Goal: Task Accomplishment & Management: Manage account settings

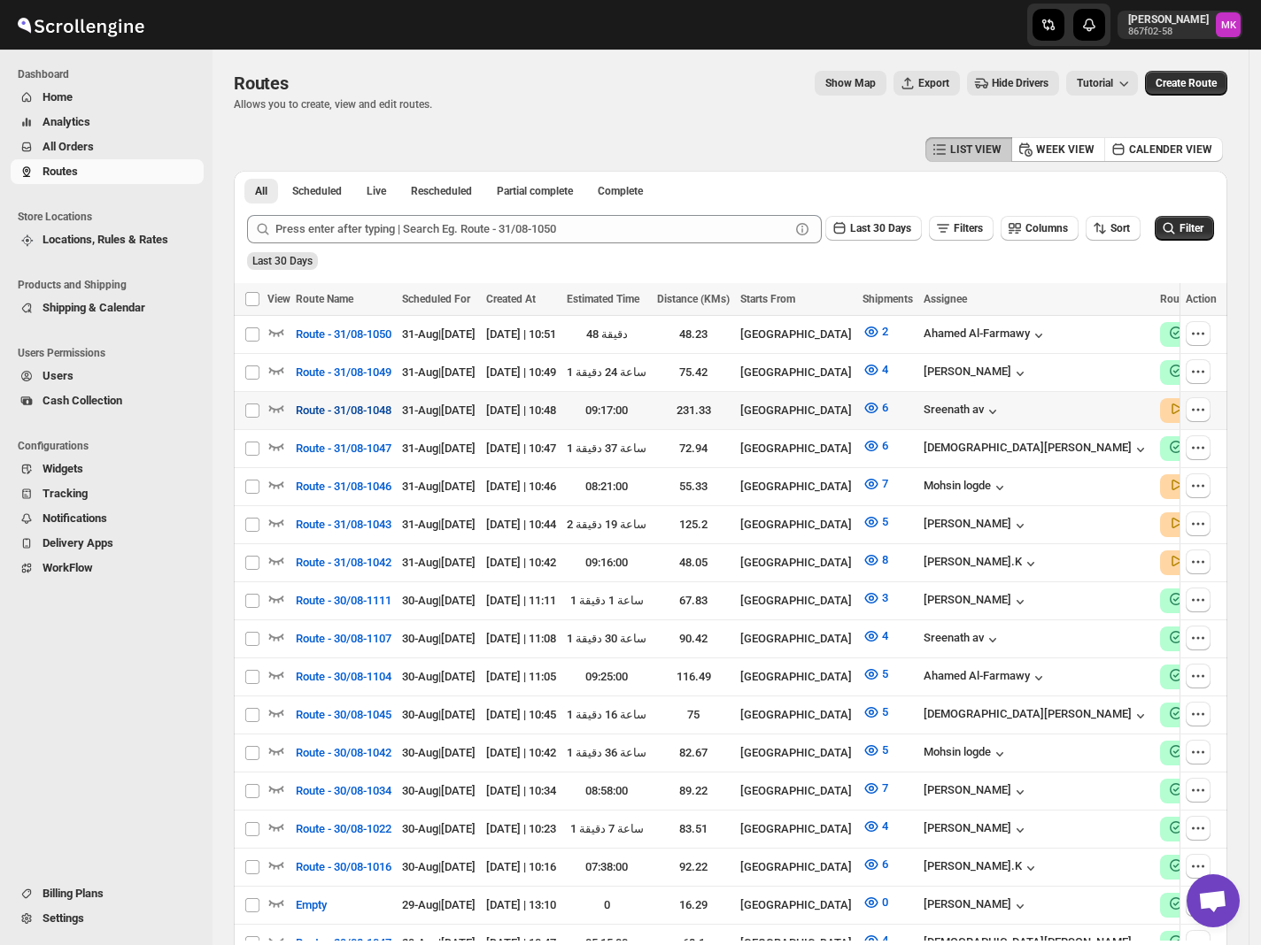
click at [299, 412] on span "Route - 31/08-1048" at bounding box center [344, 411] width 96 height 18
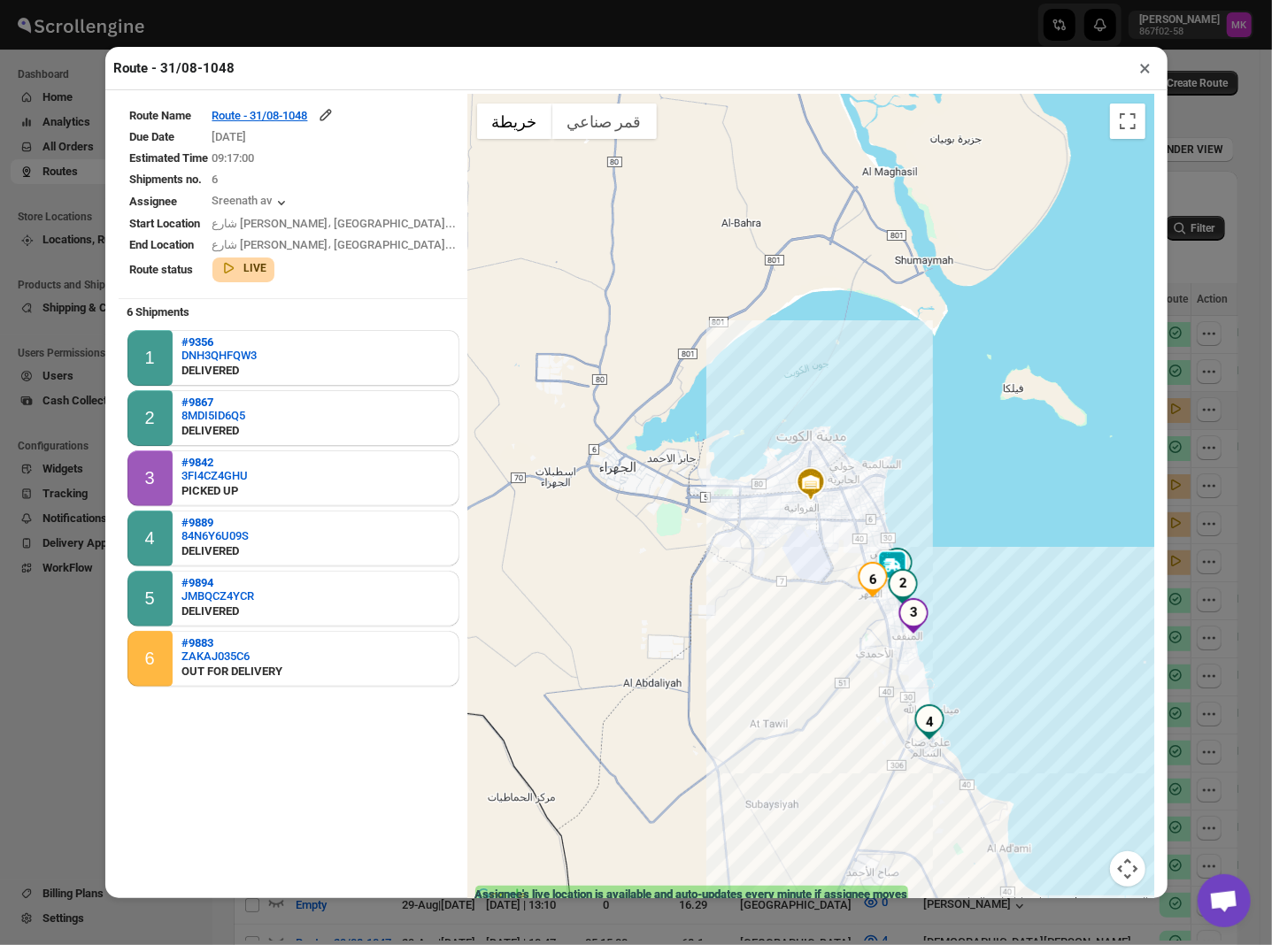
click at [287, 107] on table "Route Name Route - 31/08-1048 Due Date [DATE] Estimated Time 09:17:00 Shipments…" at bounding box center [294, 194] width 350 height 199
click at [291, 124] on div "Route - 31/08-1048" at bounding box center [273, 115] width 122 height 18
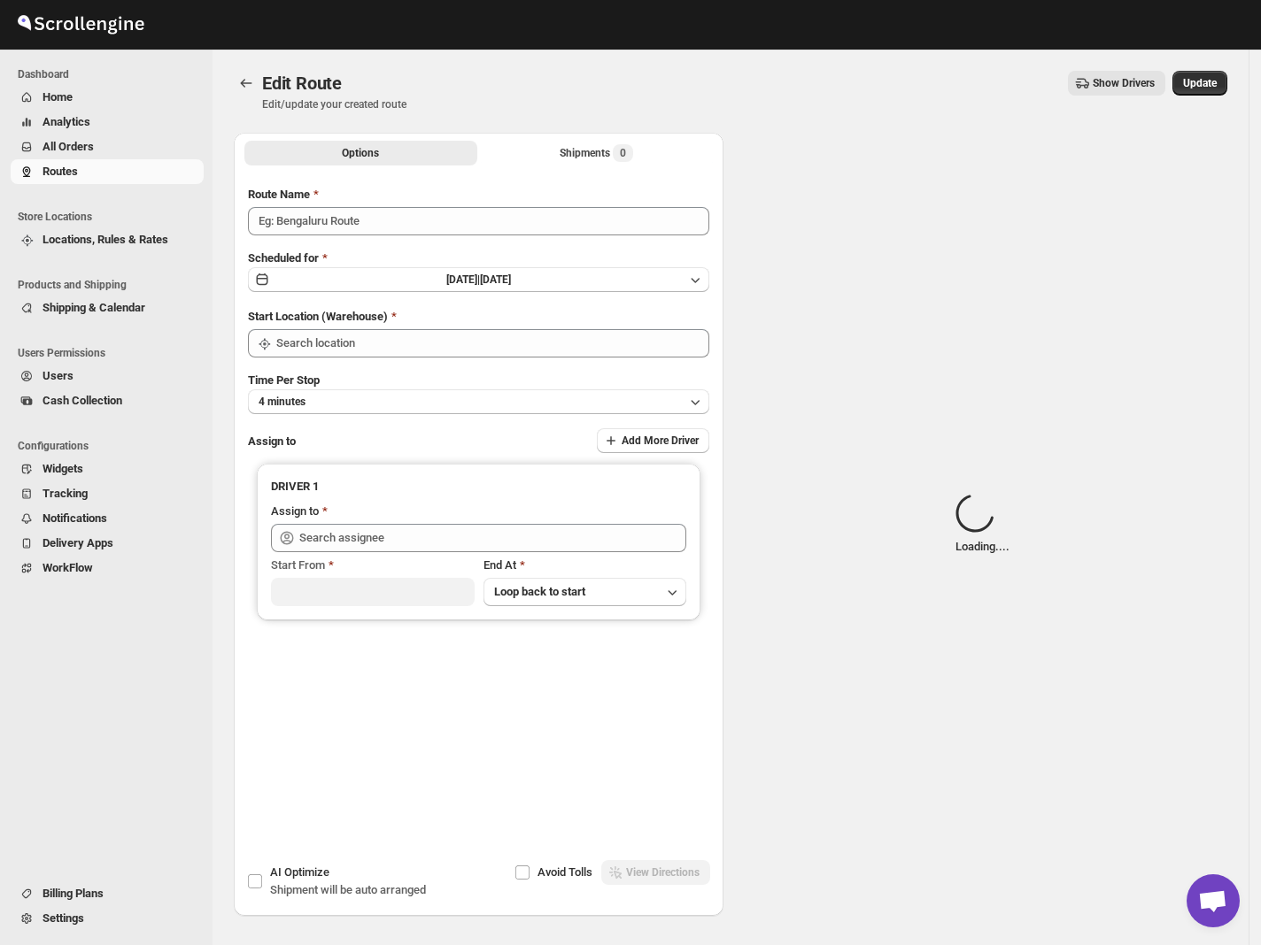
type input "Route - 31/08-1048"
click at [582, 161] on div "Shipments Loading..." at bounding box center [596, 153] width 113 height 18
type input "[GEOGRAPHIC_DATA]"
type input "Sreenath av ([EMAIL_ADDRESS][DOMAIN_NAME])"
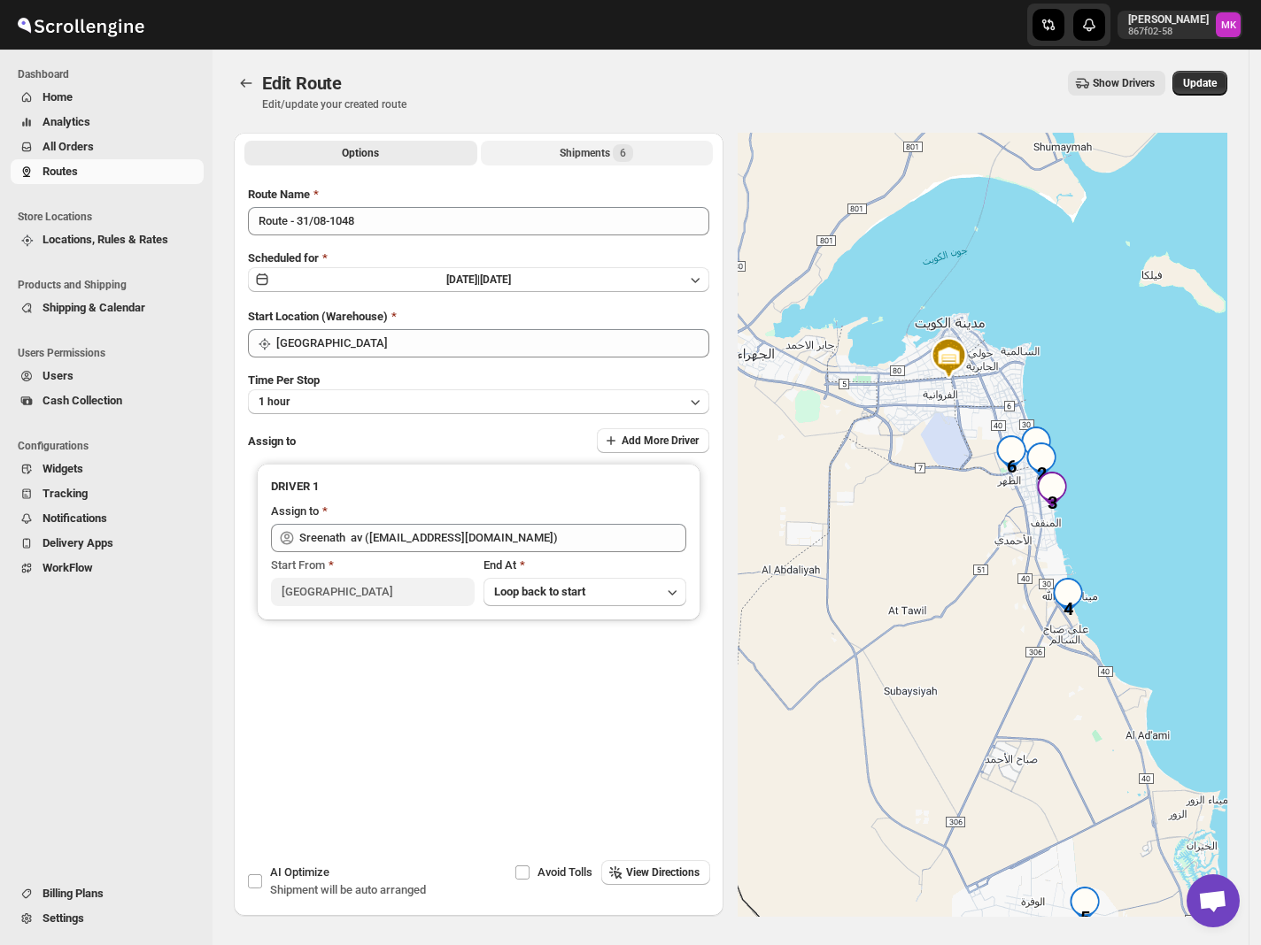
click at [591, 152] on div "Shipments 6" at bounding box center [595, 153] width 73 height 18
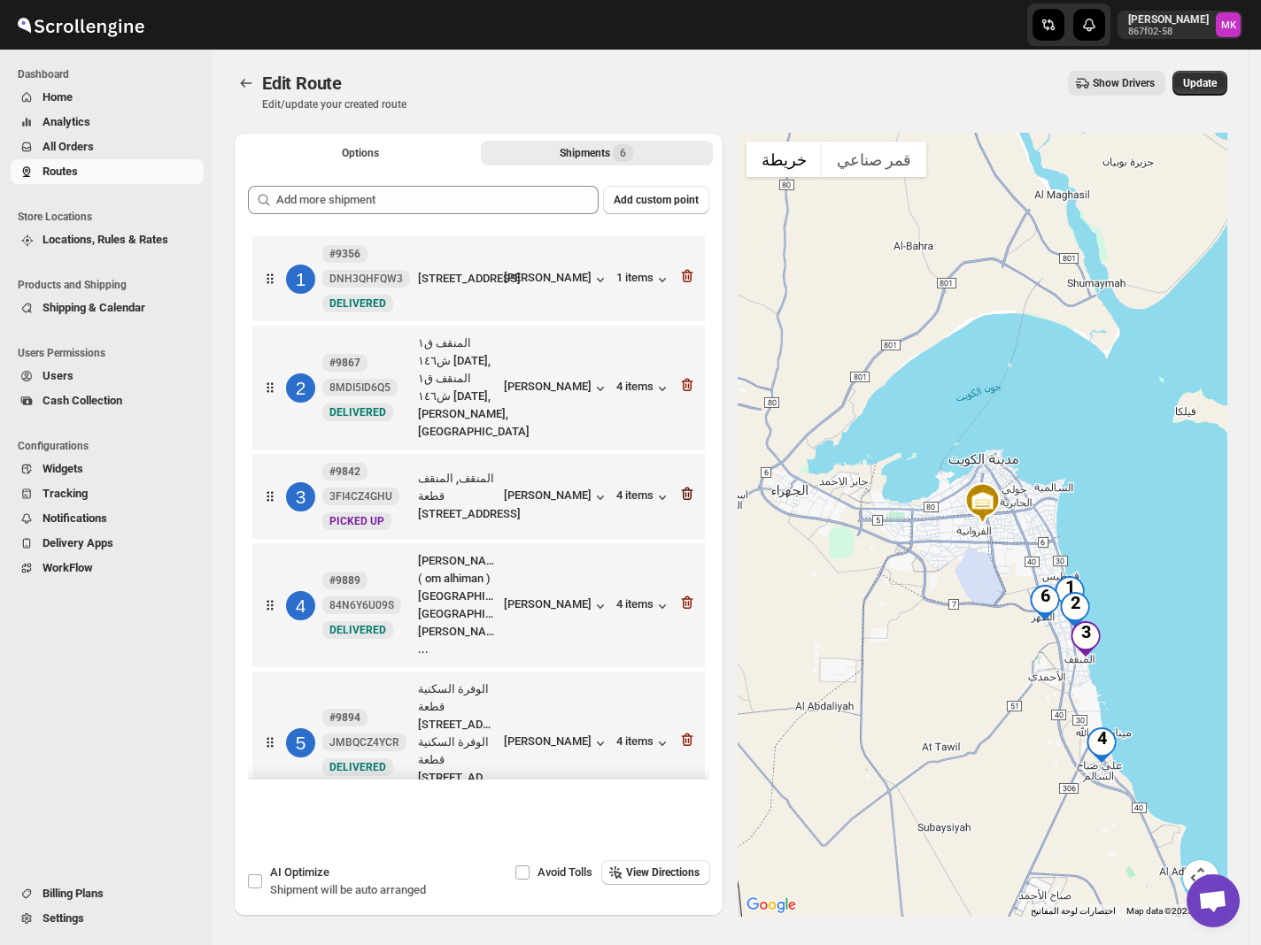
click at [678, 485] on icon "button" at bounding box center [687, 494] width 18 height 18
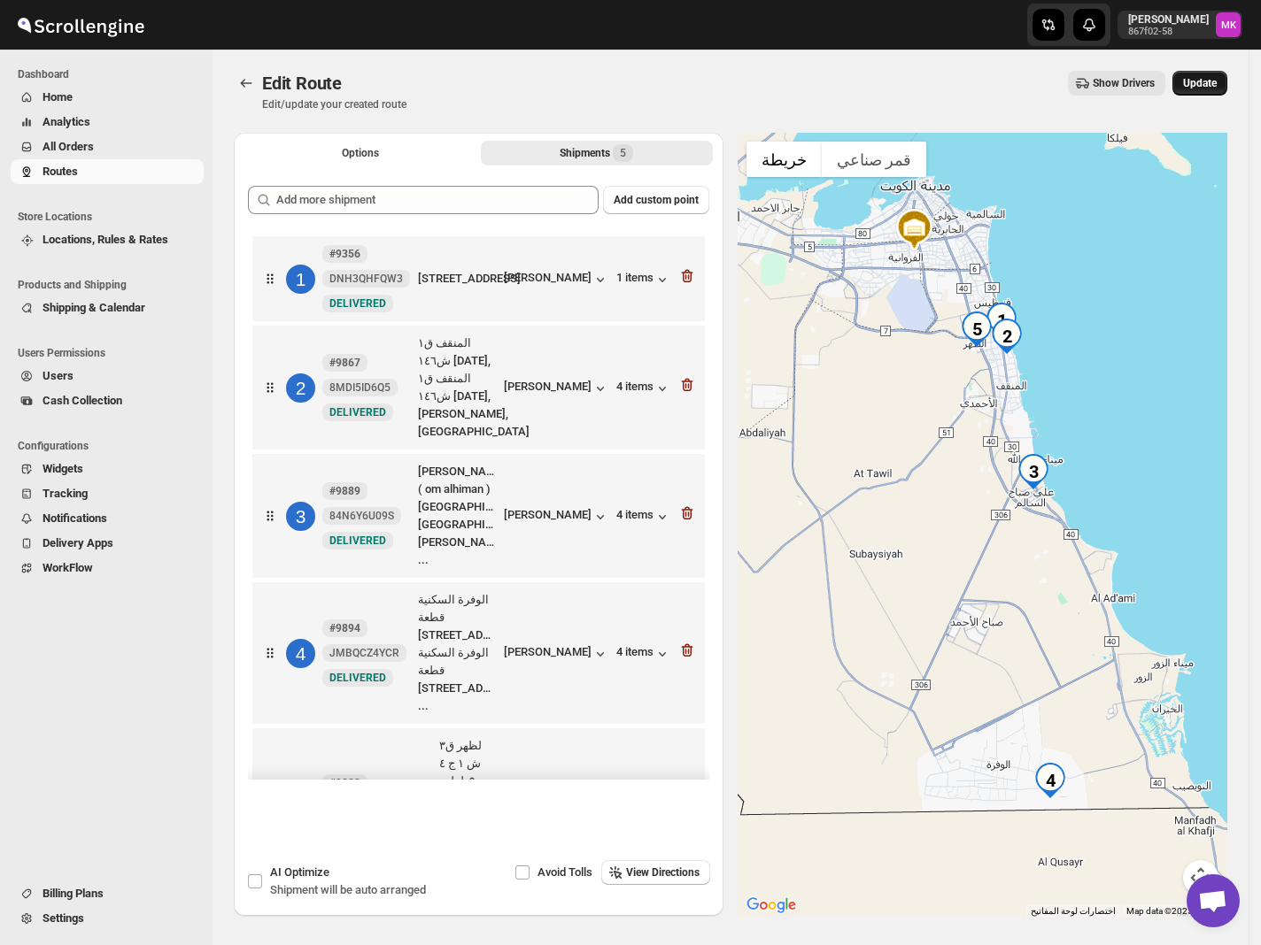
click at [1212, 81] on span "Update" at bounding box center [1200, 83] width 34 height 14
